Goal: Find specific page/section: Find specific page/section

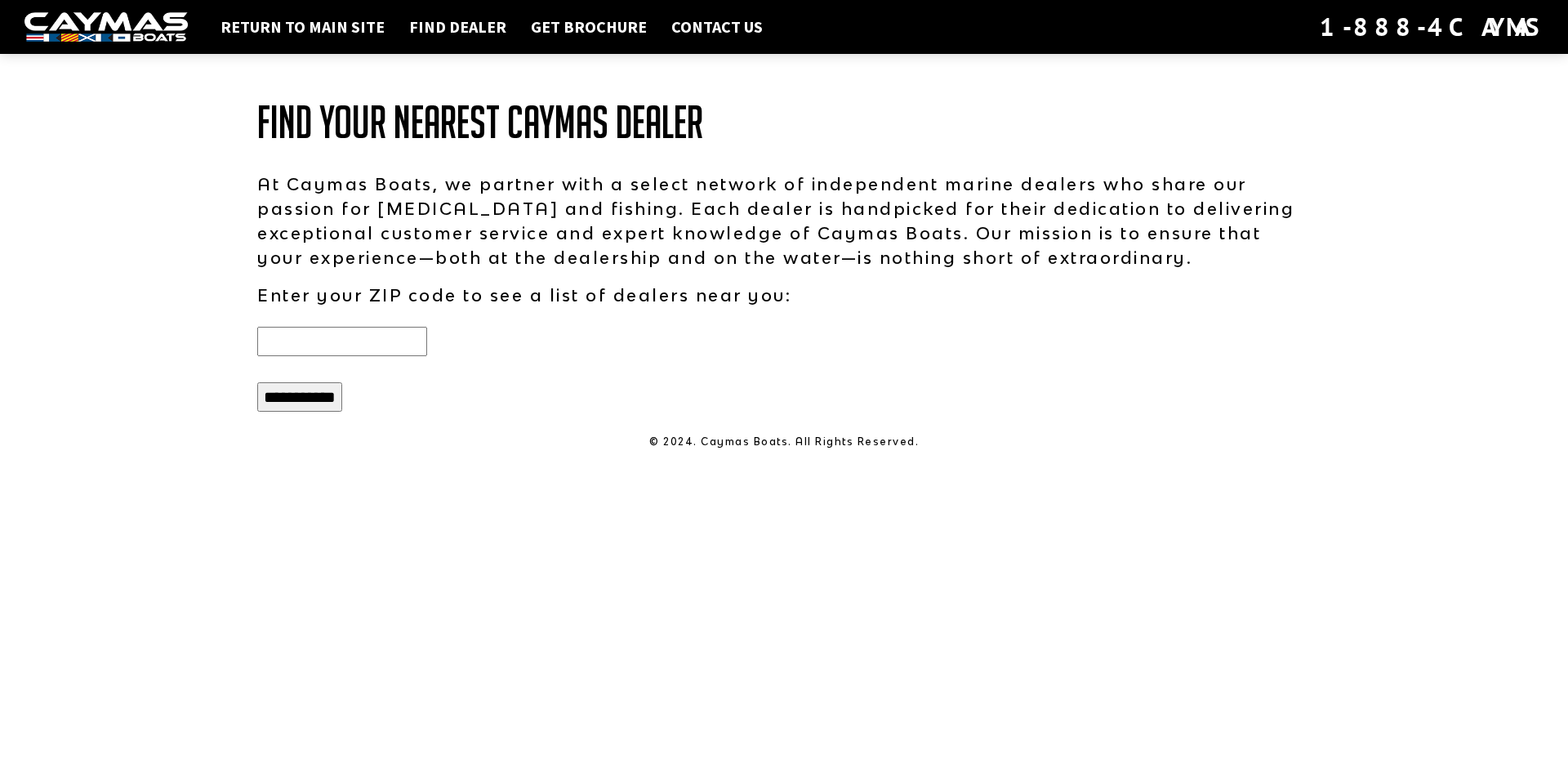
click at [282, 335] on input "text" at bounding box center [343, 341] width 170 height 29
type input "*****"
click at [295, 395] on input "**********" at bounding box center [300, 396] width 85 height 29
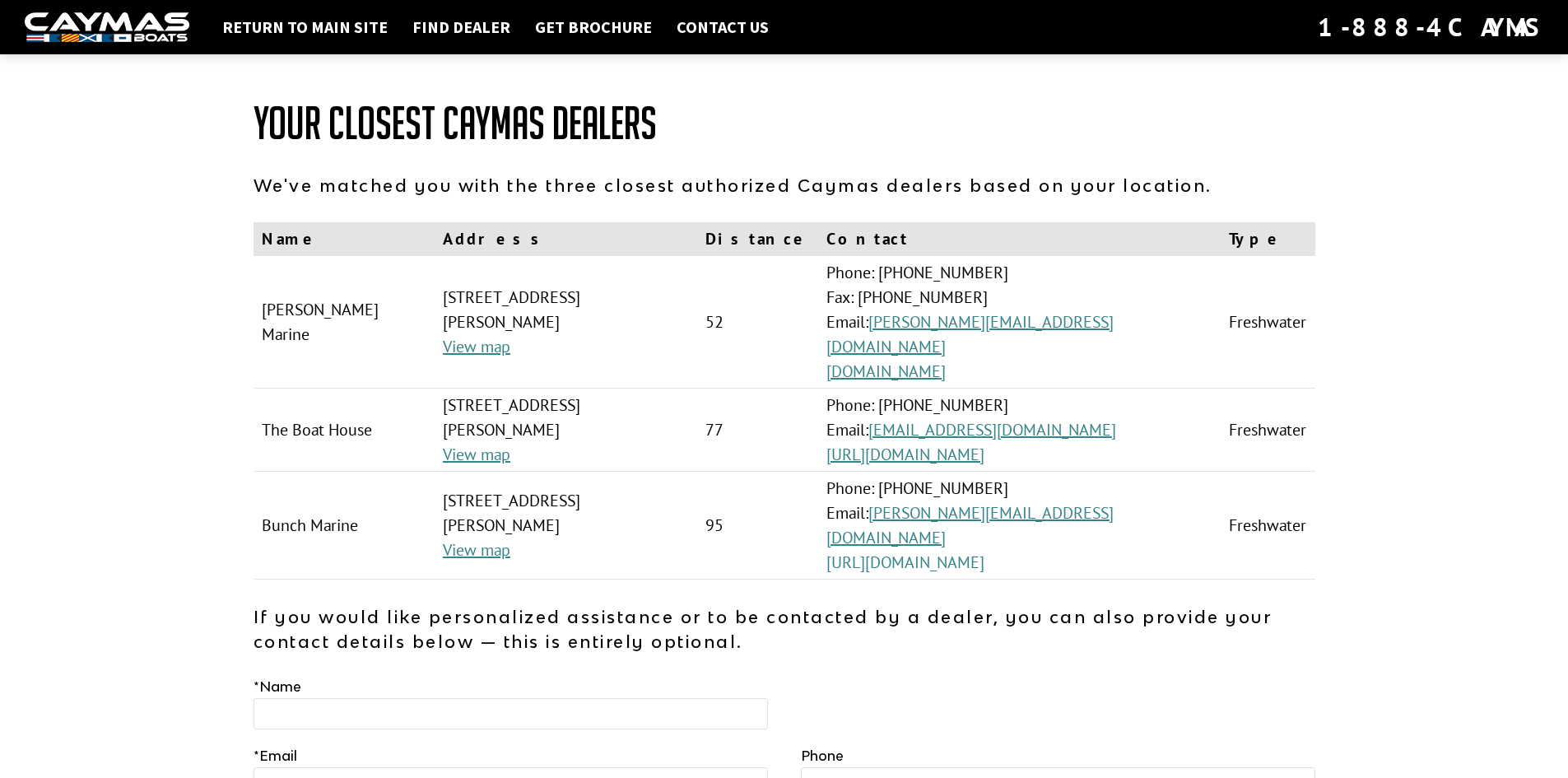
click at [984, 551] on link "[URL][DOMAIN_NAME]" at bounding box center [906, 562] width 158 height 21
